Goal: Find specific page/section: Find specific page/section

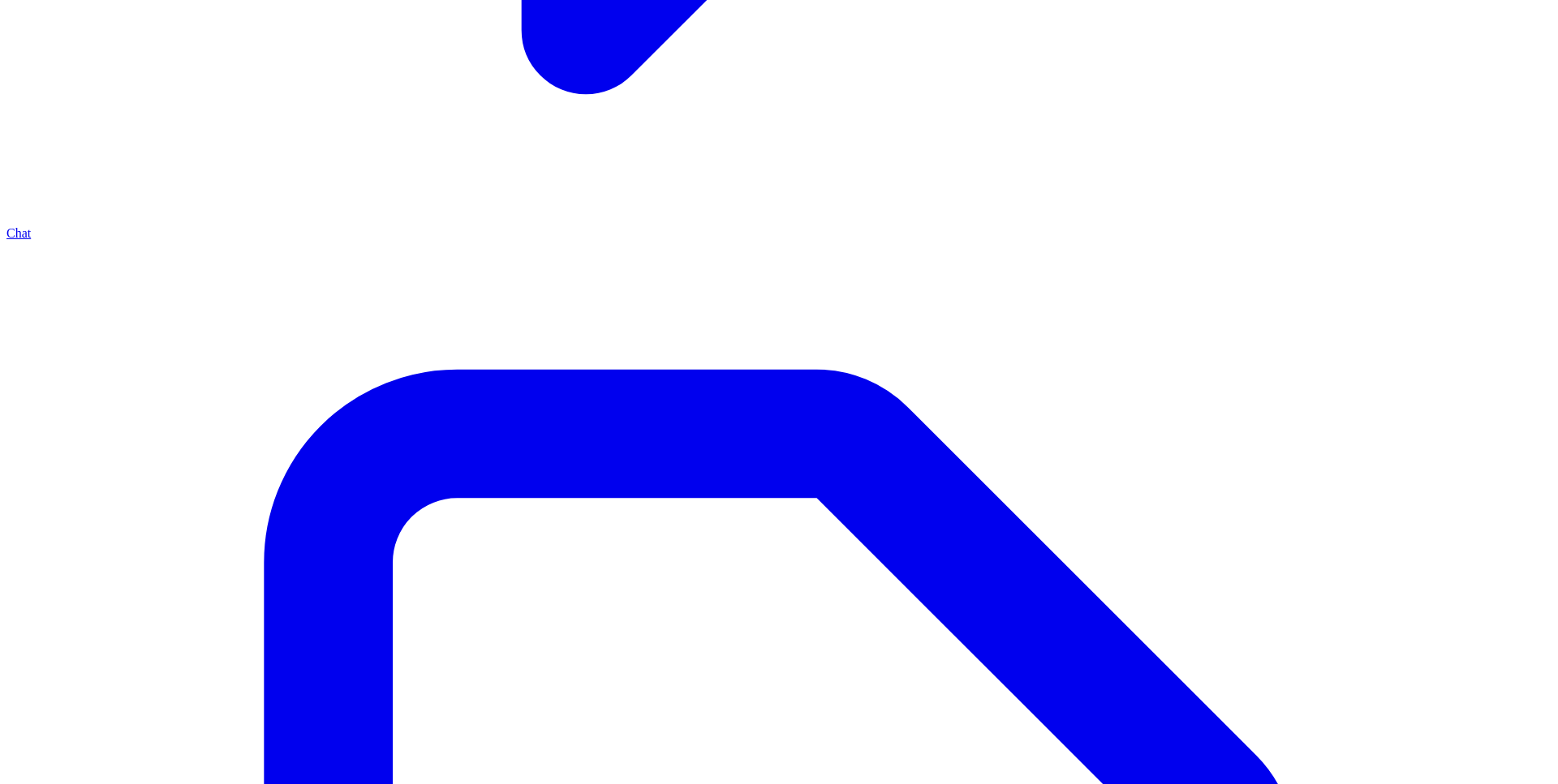
drag, startPoint x: 274, startPoint y: 387, endPoint x: 273, endPoint y: 397, distance: 10.0
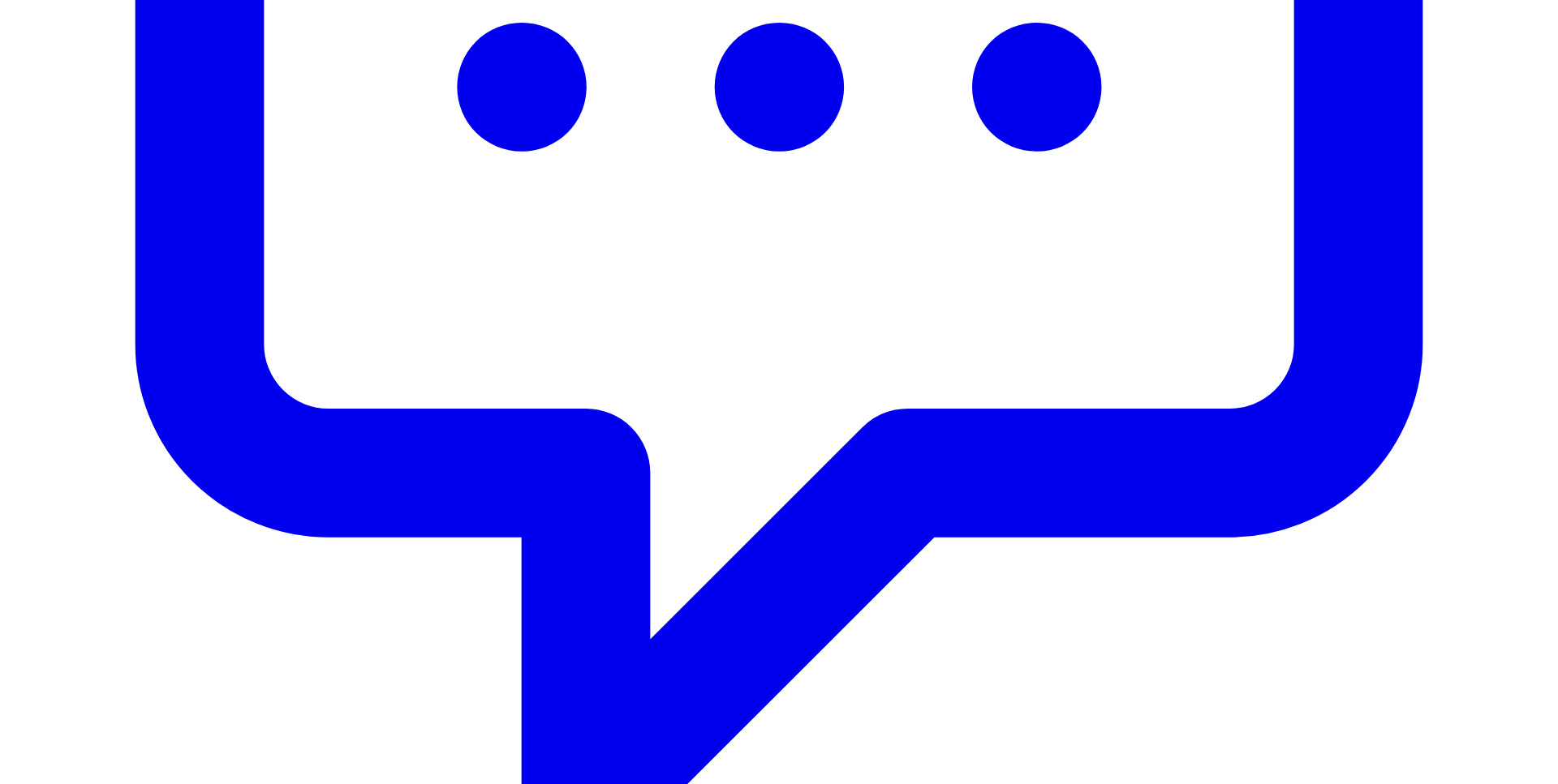
scroll to position [937, 0]
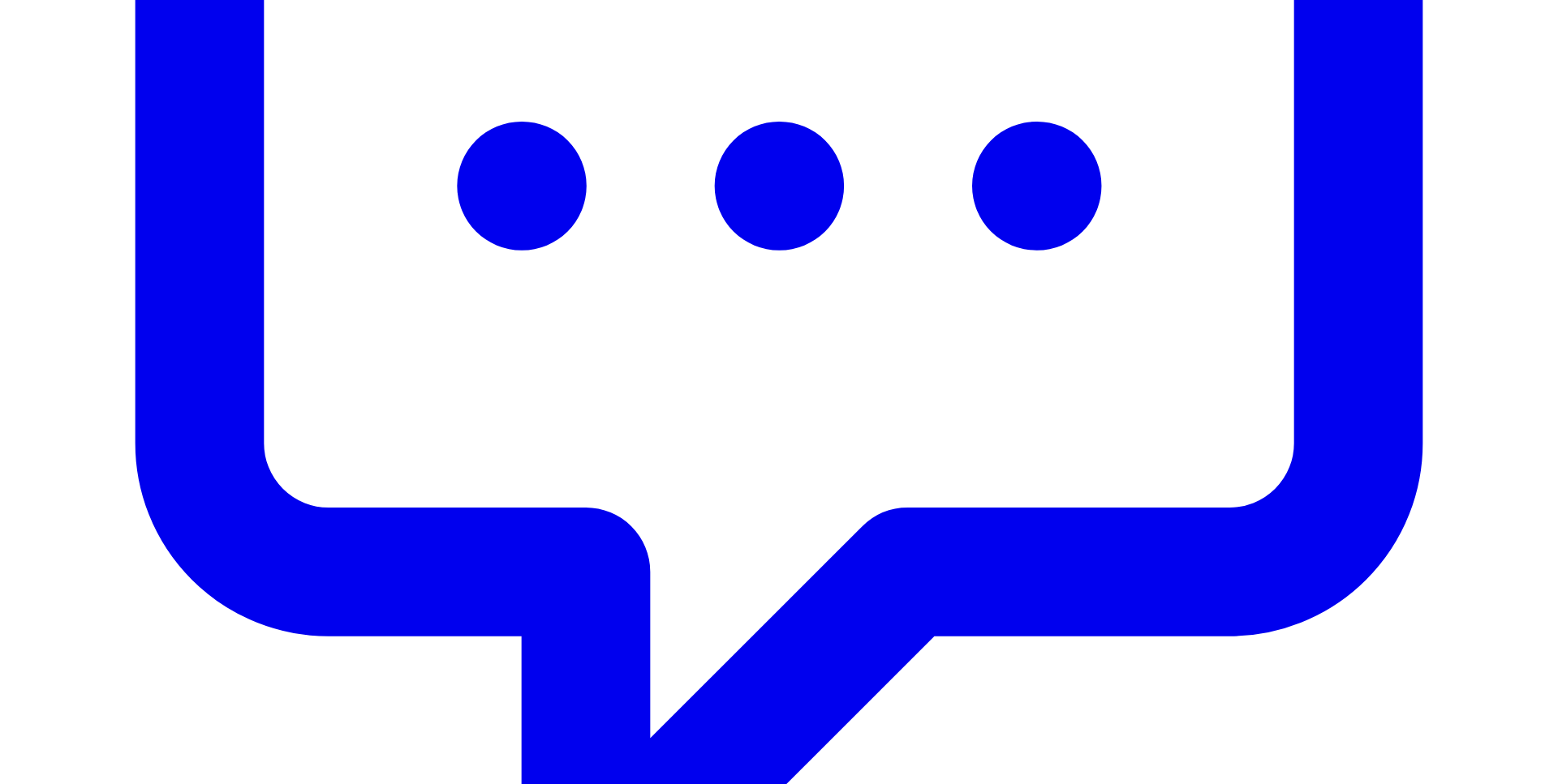
scroll to position [869, 0]
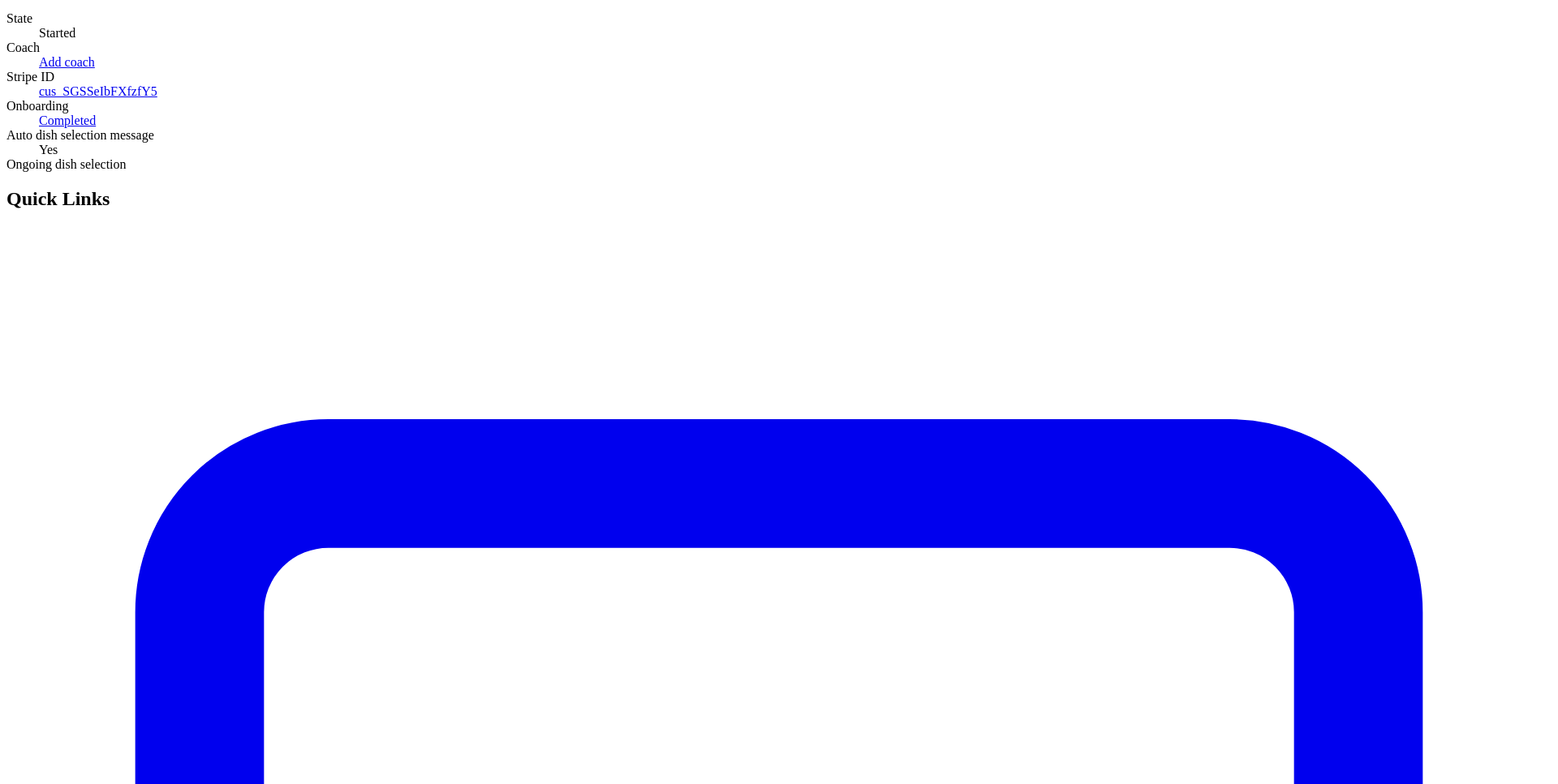
scroll to position [159, 0]
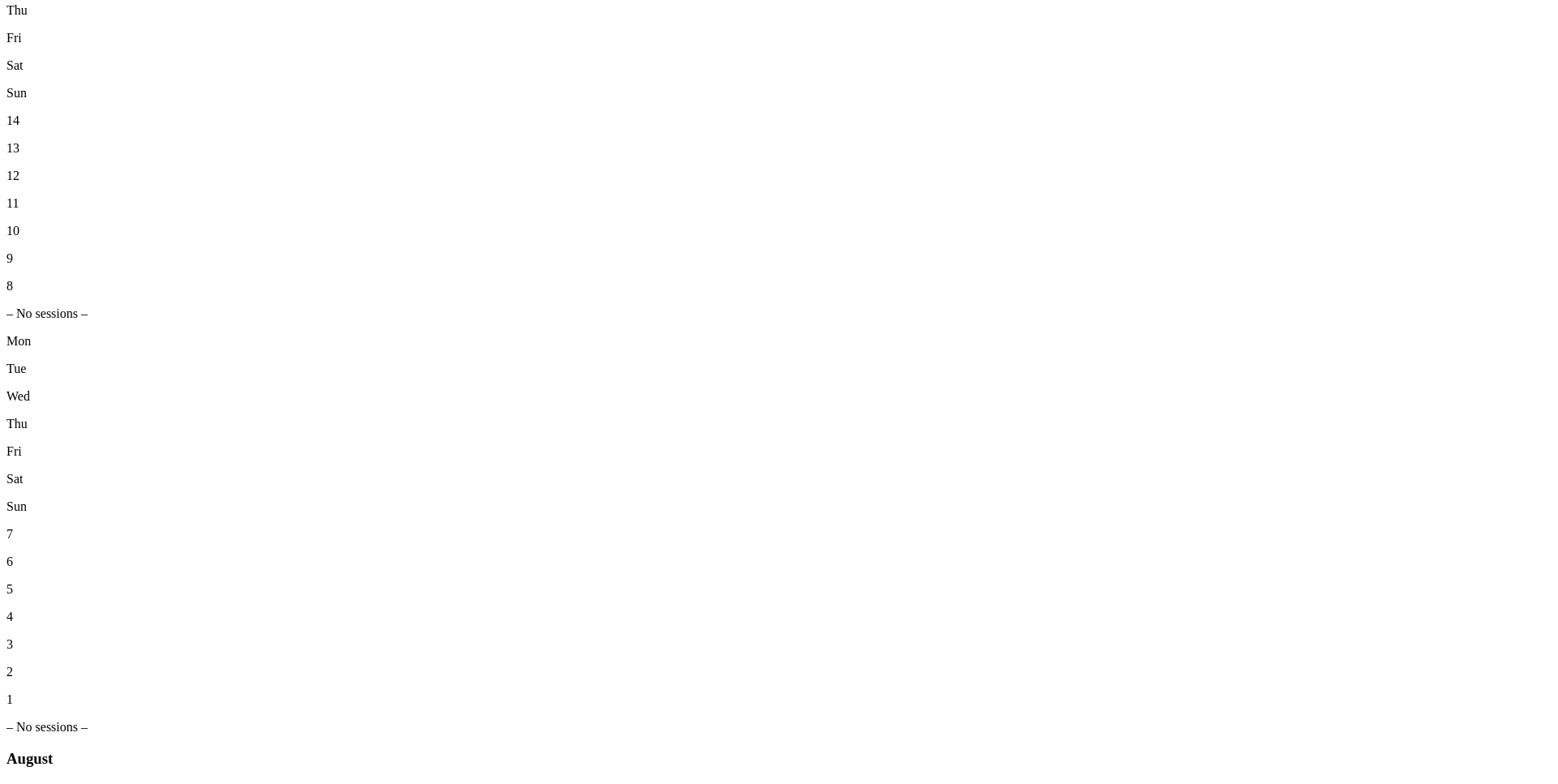
scroll to position [1279, 0]
